Goal: Task Accomplishment & Management: Use online tool/utility

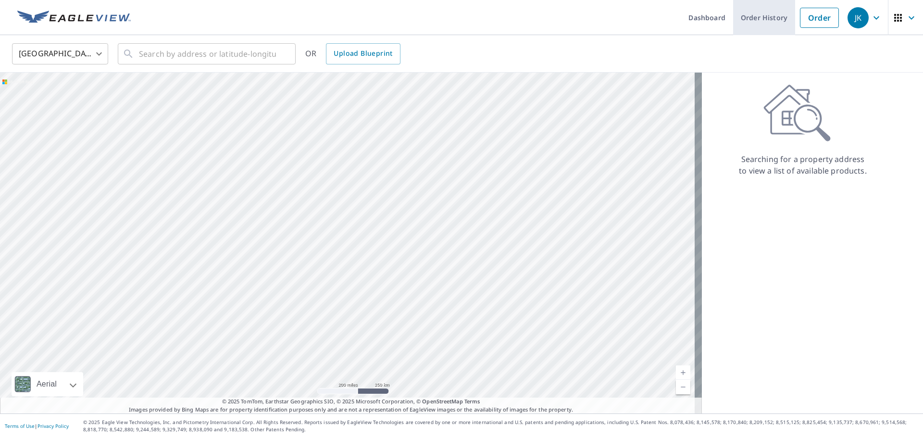
click at [759, 21] on link "Order History" at bounding box center [764, 17] width 62 height 35
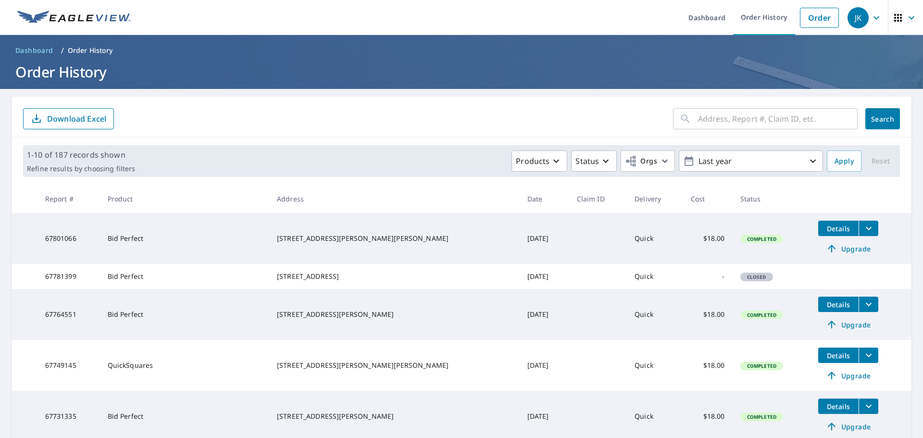
click at [732, 119] on input "text" at bounding box center [778, 118] width 160 height 27
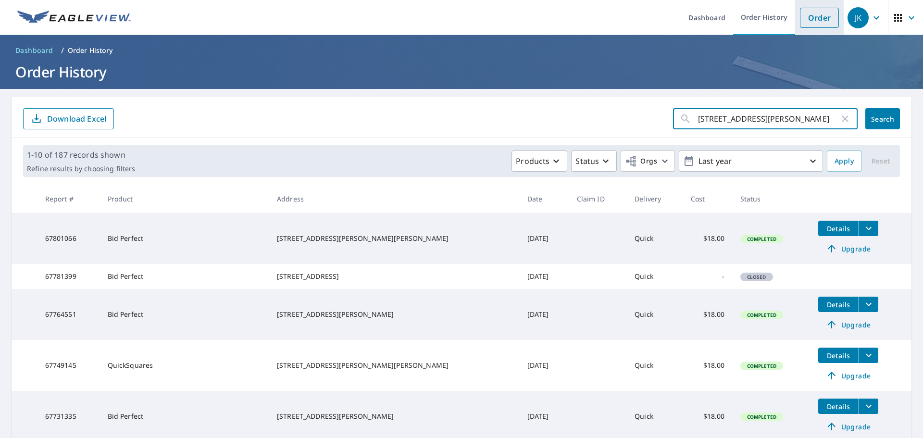
type input "[STREET_ADDRESS][PERSON_NAME]"
click at [820, 16] on link "Order" at bounding box center [819, 18] width 39 height 20
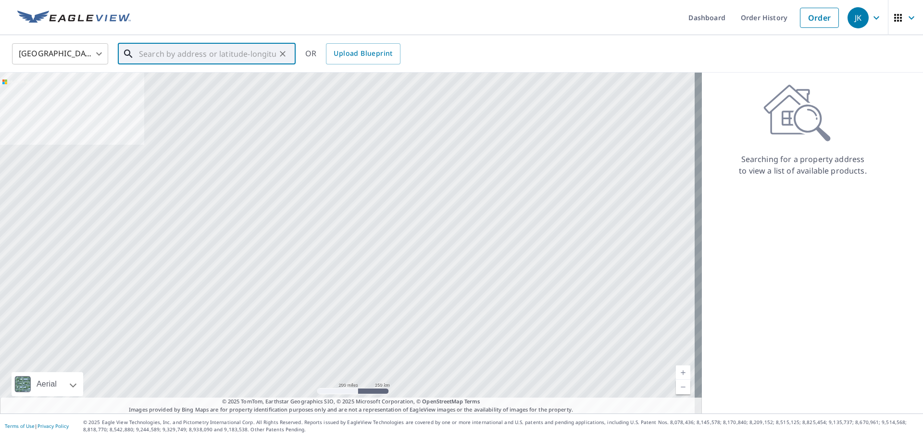
click at [267, 54] on div "​" at bounding box center [207, 53] width 178 height 21
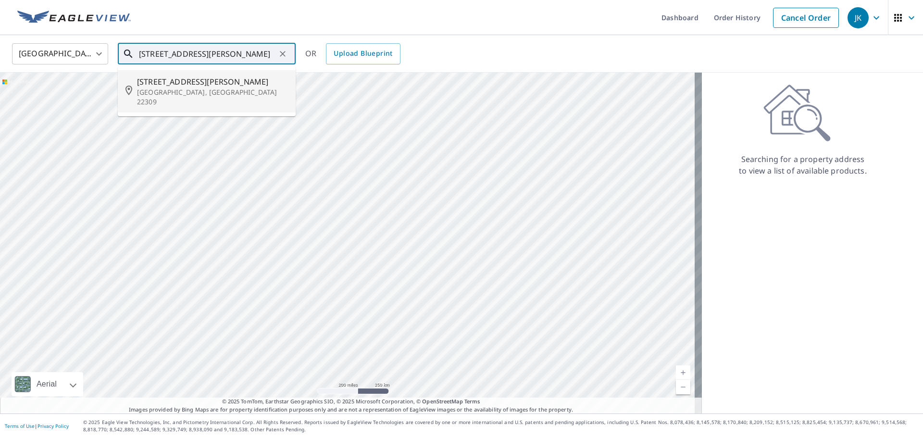
click at [187, 89] on p "[GEOGRAPHIC_DATA], [GEOGRAPHIC_DATA] 22309" at bounding box center [212, 96] width 151 height 19
type input "[STREET_ADDRESS][PERSON_NAME]"
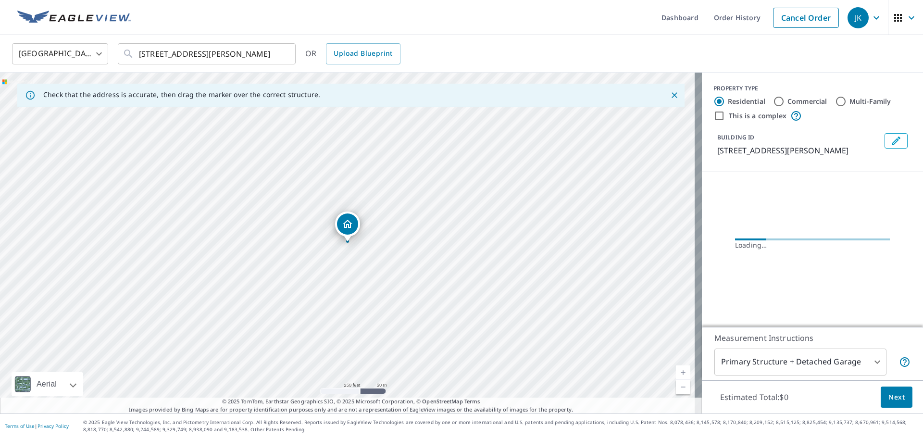
click at [349, 224] on icon "Dropped pin, building 1, Residential property, 8614 Braddock Ave Alexandria, VA…" at bounding box center [348, 224] width 12 height 12
